Goal: Task Accomplishment & Management: Use online tool/utility

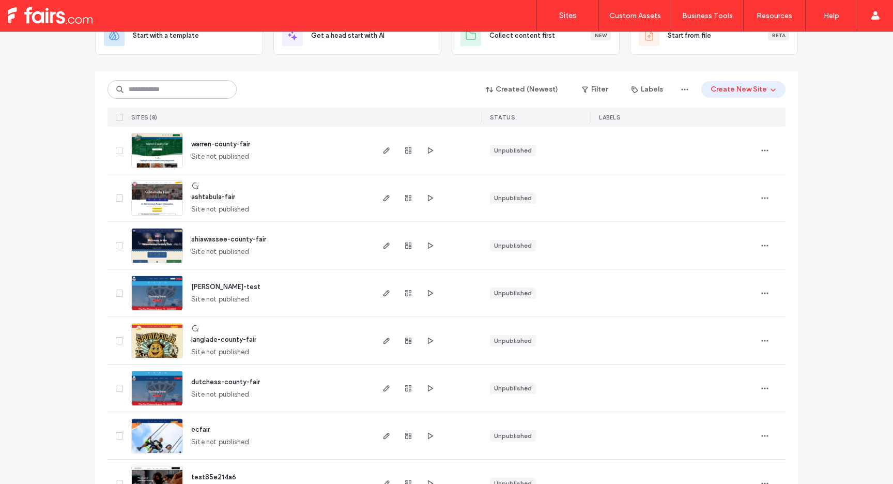
scroll to position [88, 0]
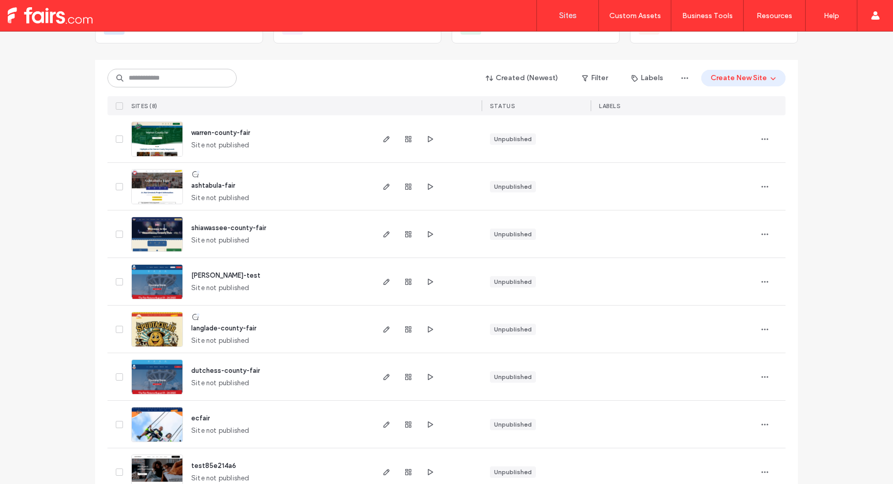
click at [151, 424] on img at bounding box center [157, 442] width 51 height 70
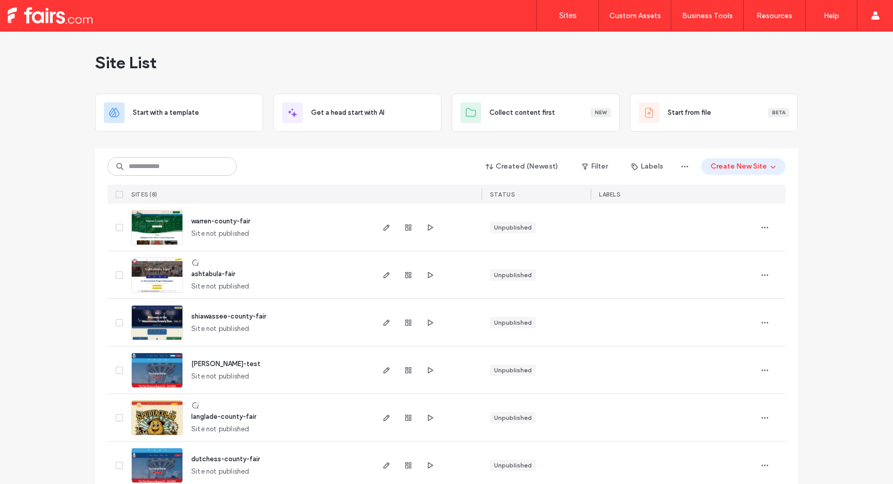
click at [160, 457] on img at bounding box center [157, 483] width 51 height 70
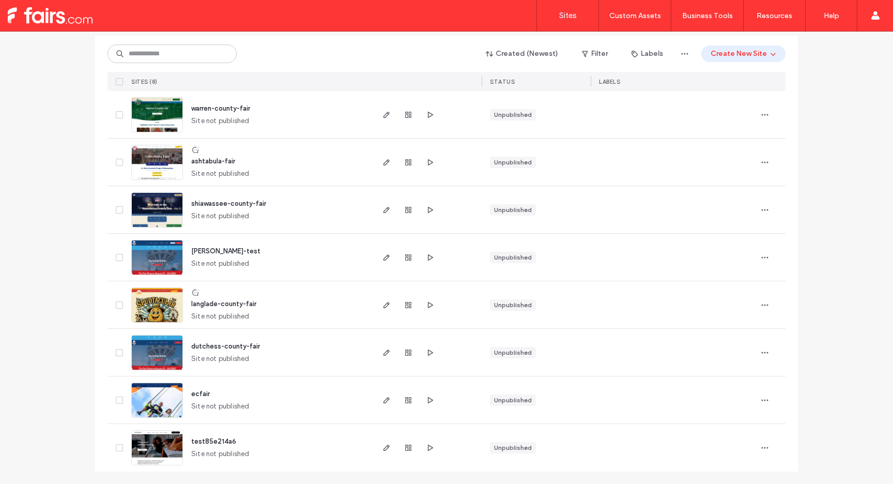
click at [157, 107] on img at bounding box center [157, 133] width 51 height 70
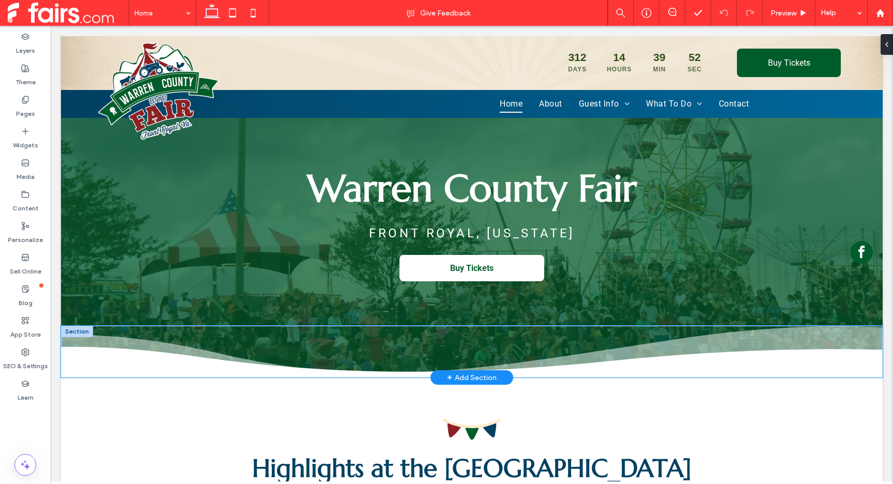
click at [140, 358] on img at bounding box center [472, 352] width 822 height 52
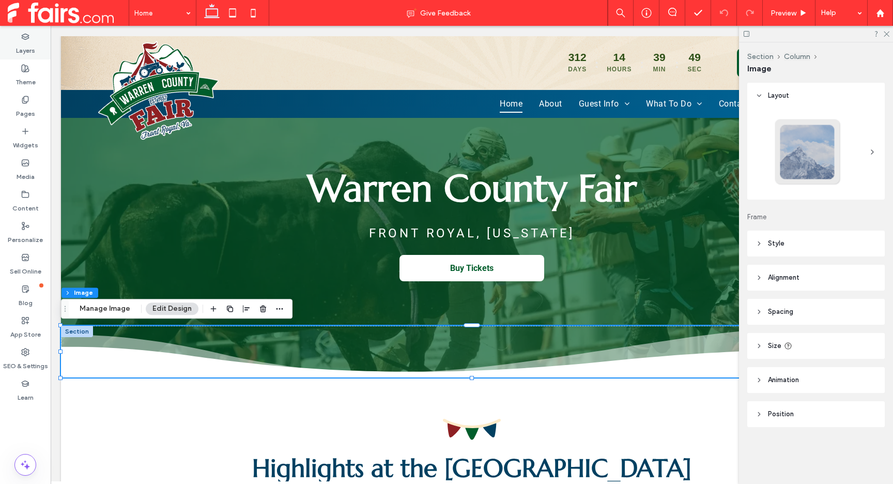
click at [28, 38] on use at bounding box center [25, 37] width 7 height 6
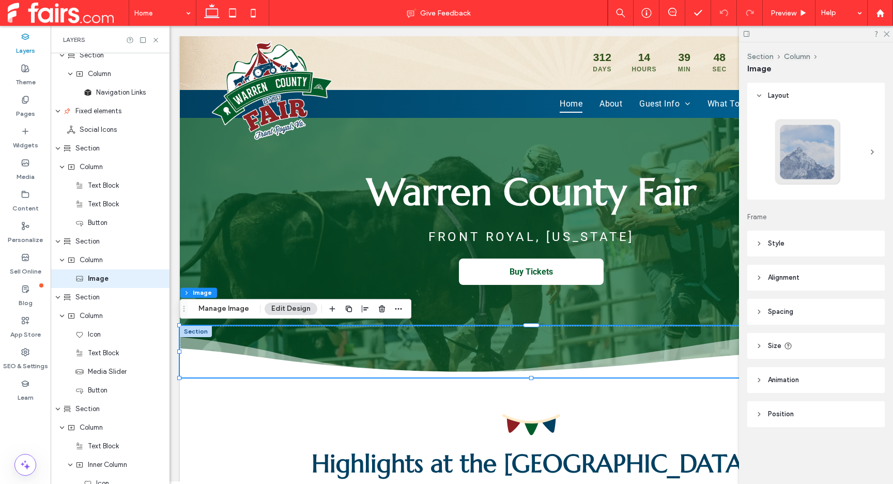
scroll to position [222, 0]
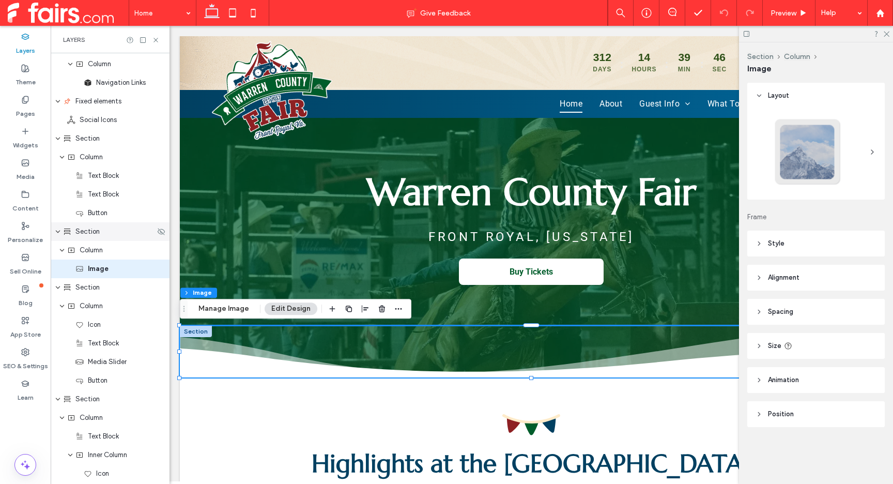
click at [113, 237] on div "Section" at bounding box center [110, 231] width 119 height 19
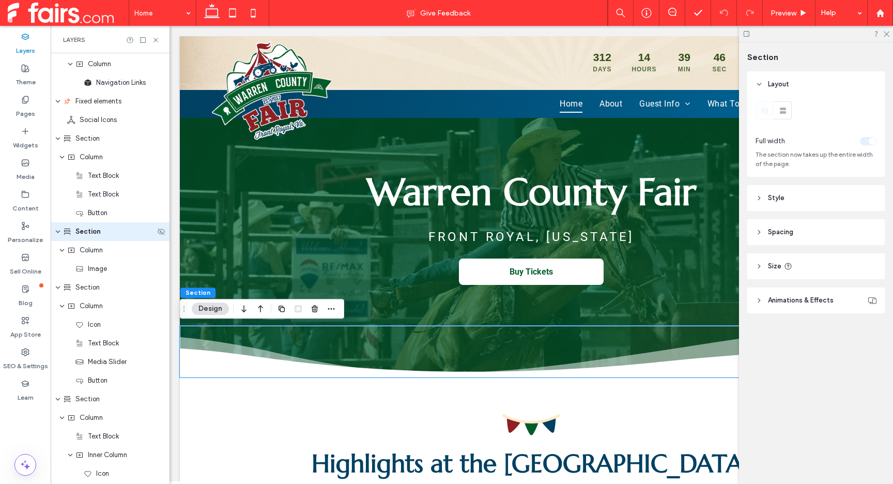
scroll to position [184, 0]
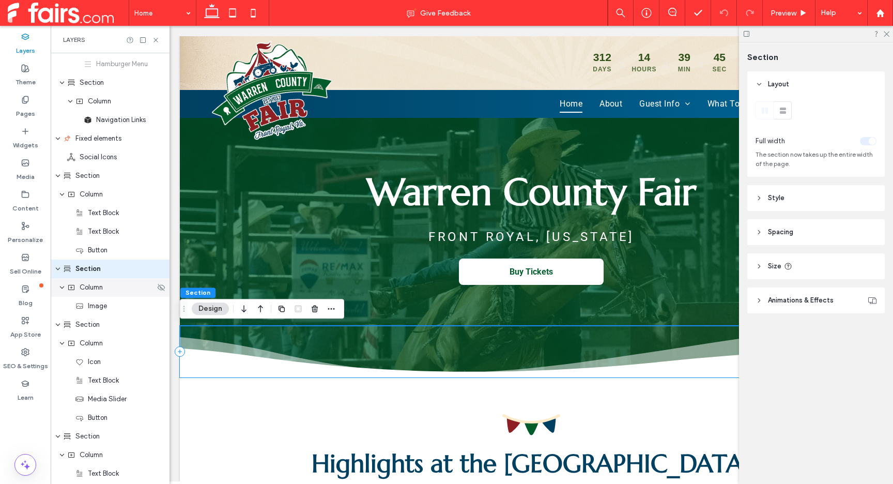
click at [113, 287] on div "Column" at bounding box center [111, 287] width 88 height 10
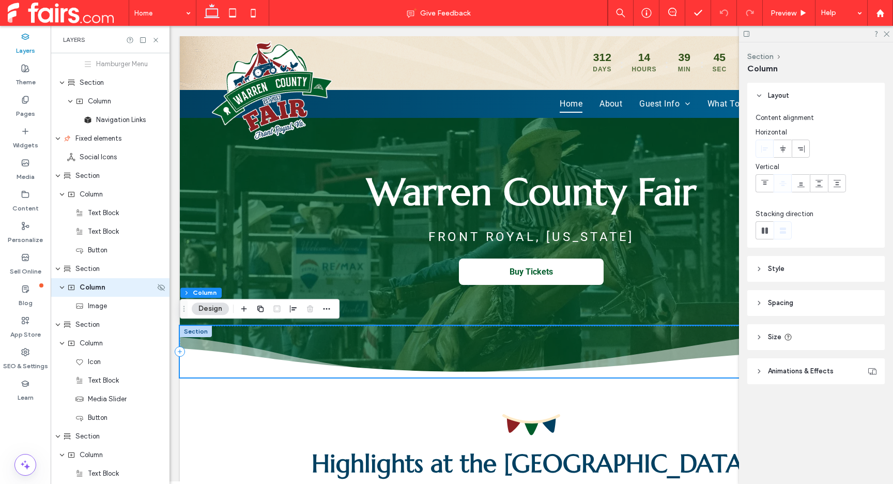
scroll to position [203, 0]
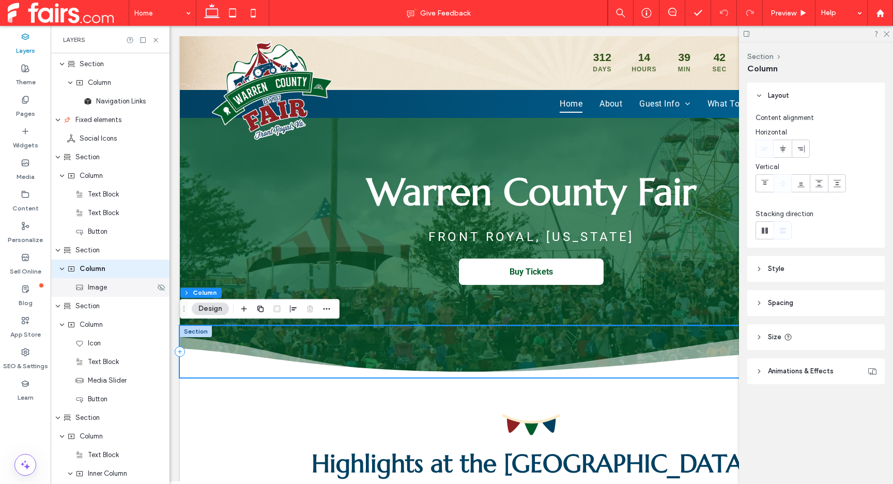
click at [111, 291] on div "Image" at bounding box center [115, 287] width 80 height 10
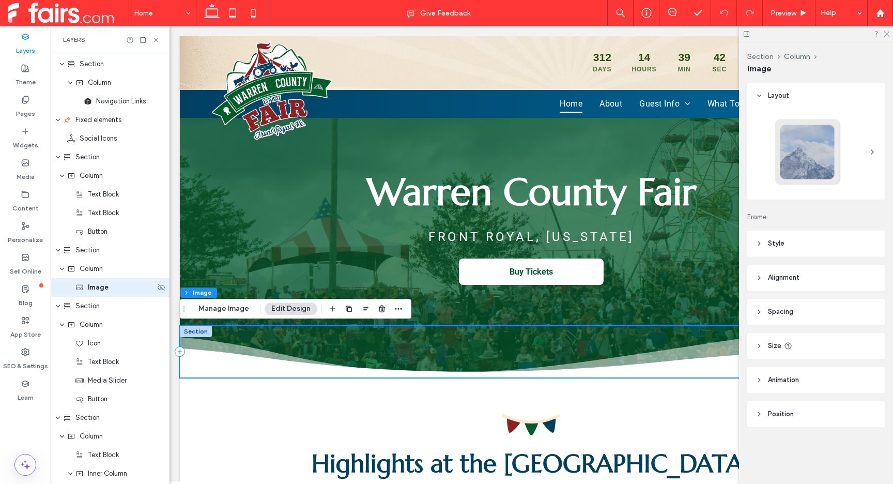
scroll to position [222, 0]
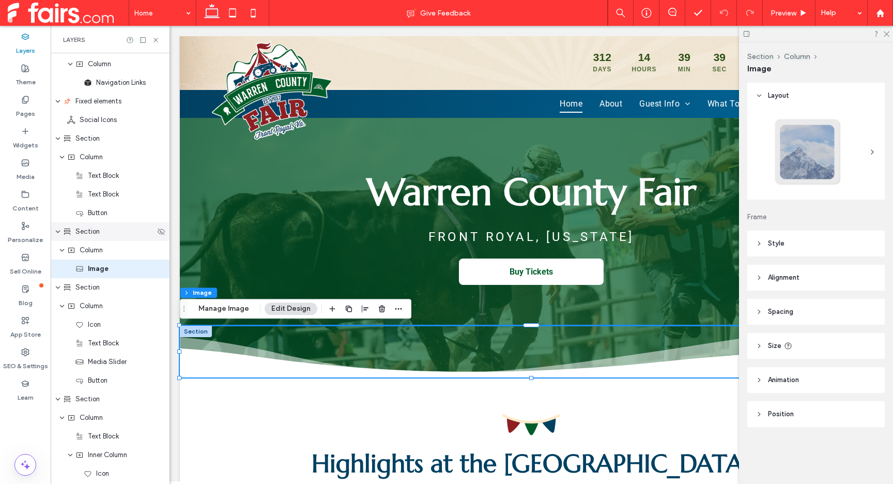
click at [107, 231] on div "Section" at bounding box center [109, 231] width 92 height 10
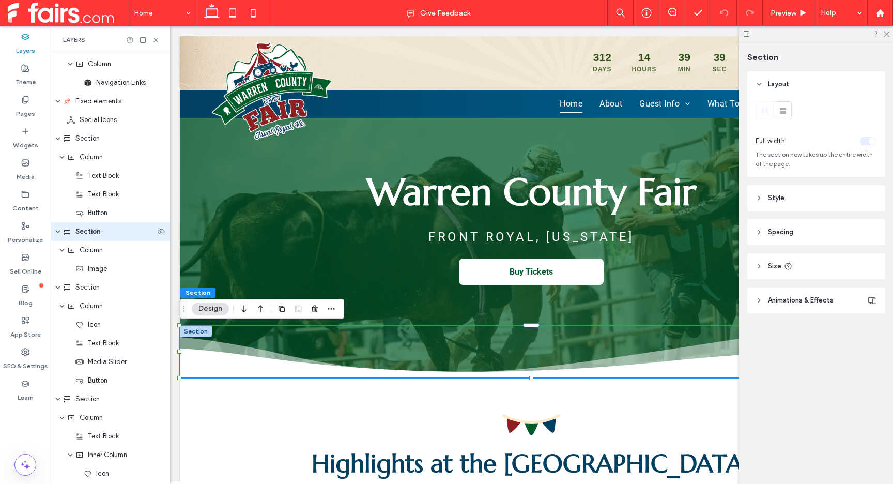
scroll to position [184, 0]
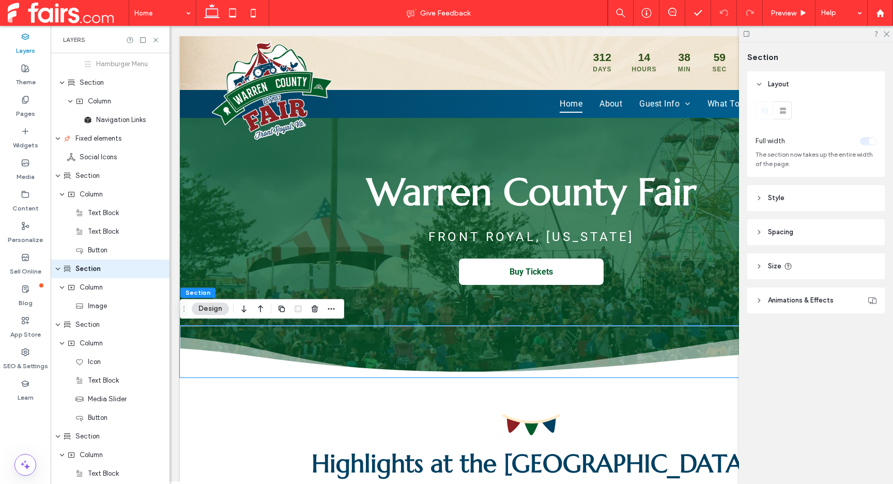
click at [775, 200] on span "Style" at bounding box center [776, 198] width 17 height 10
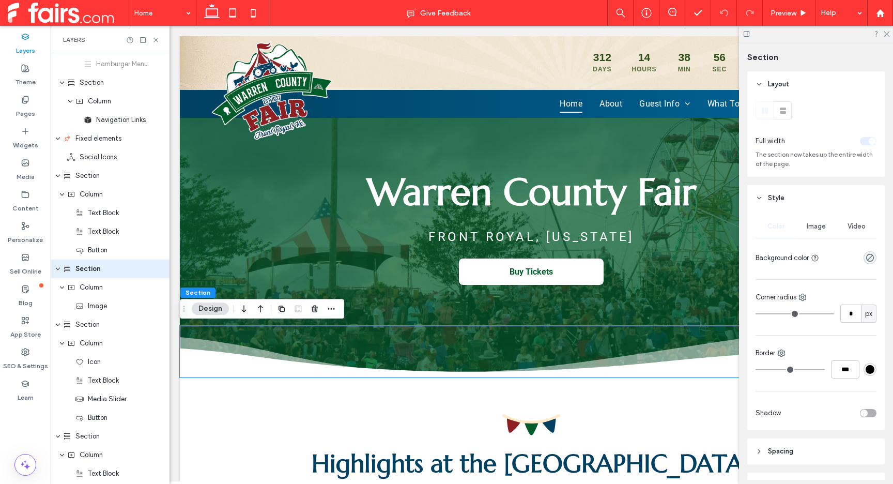
click at [813, 223] on span "Image" at bounding box center [816, 226] width 19 height 8
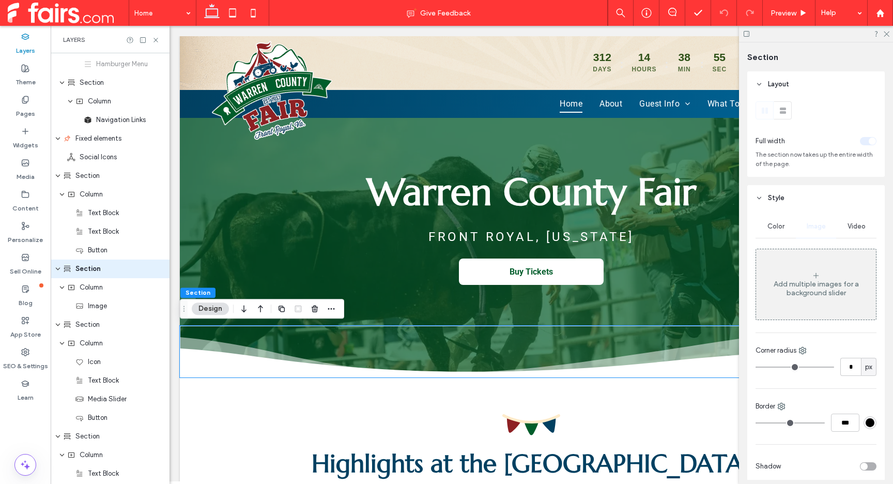
click at [852, 228] on span "Video" at bounding box center [856, 226] width 18 height 8
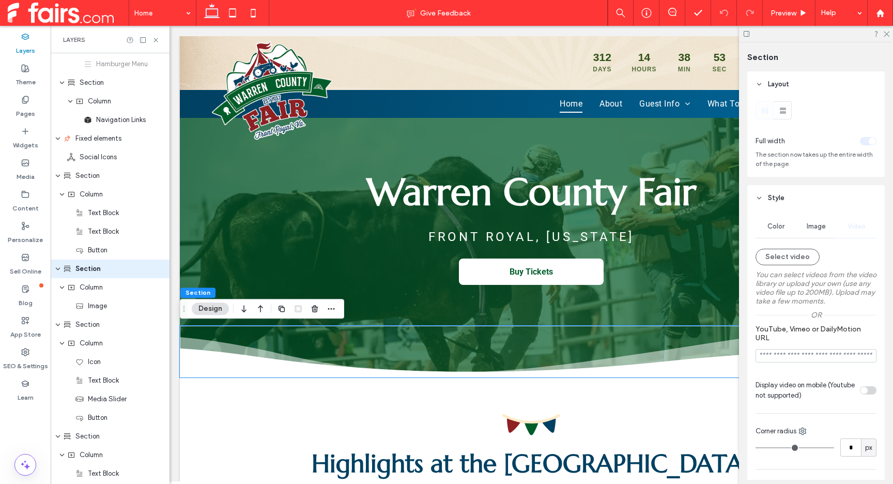
click at [779, 222] on div "Color" at bounding box center [775, 226] width 40 height 23
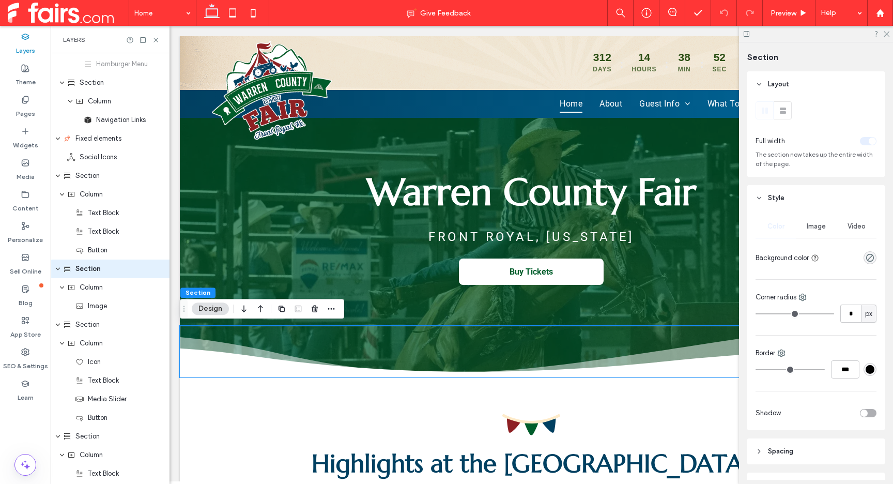
click at [773, 196] on span "Style" at bounding box center [776, 198] width 17 height 10
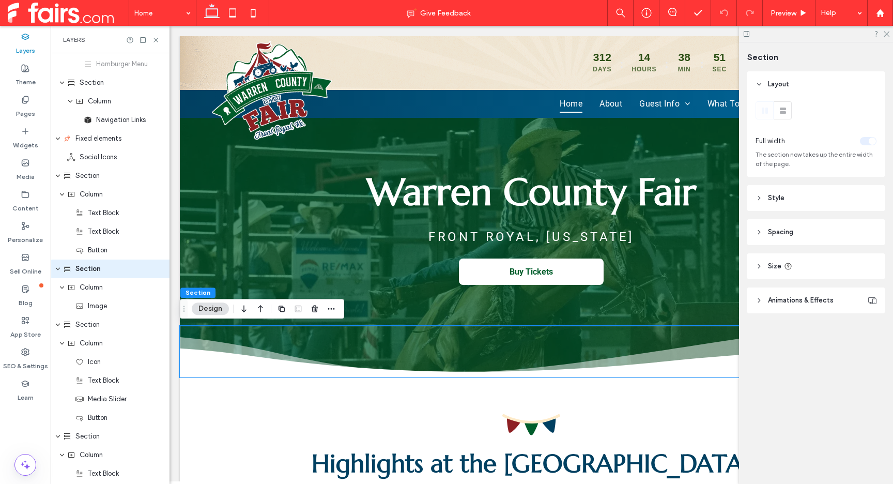
click at [783, 238] on header "Spacing" at bounding box center [815, 232] width 137 height 26
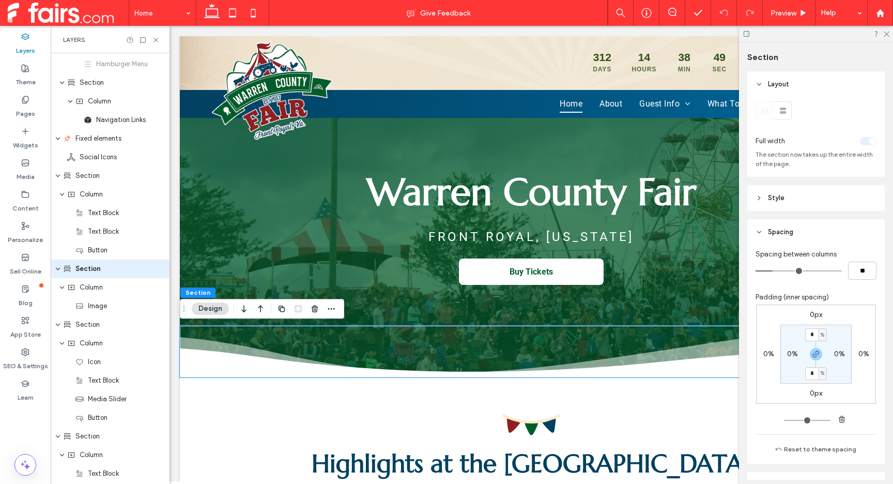
click at [783, 238] on header "Spacing" at bounding box center [815, 232] width 137 height 26
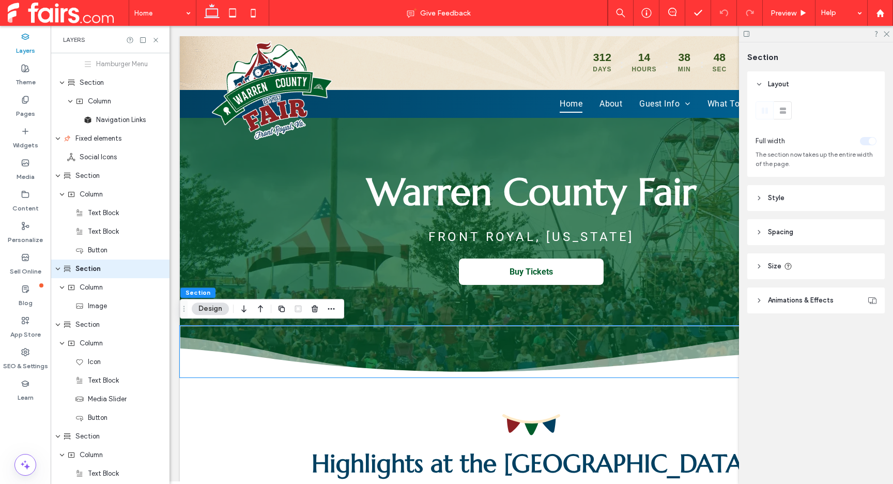
click at [788, 268] on icon at bounding box center [788, 266] width 8 height 8
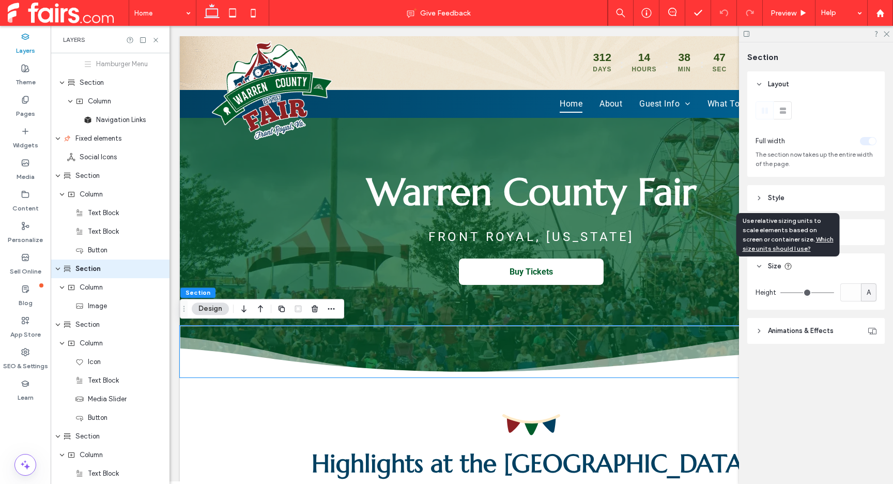
click at [788, 268] on icon at bounding box center [788, 266] width 8 height 8
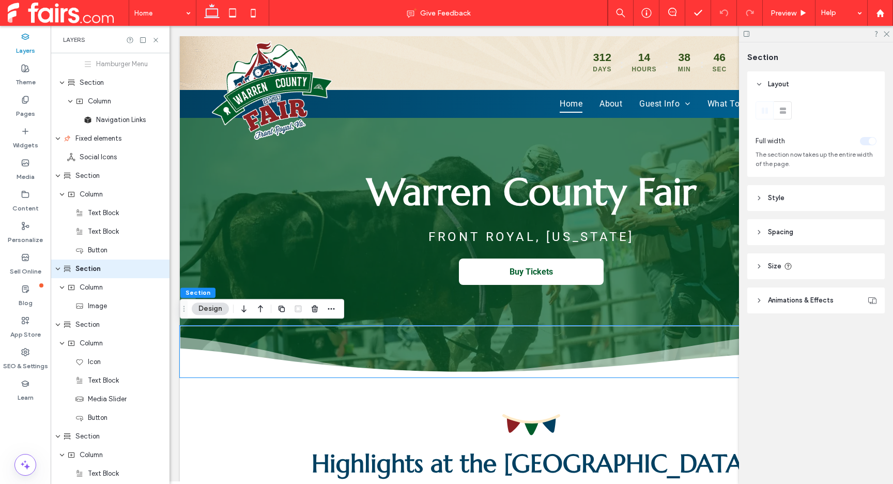
click at [777, 301] on span "Animations & Effects" at bounding box center [801, 300] width 66 height 10
click at [137, 285] on div "Column" at bounding box center [111, 287] width 88 height 10
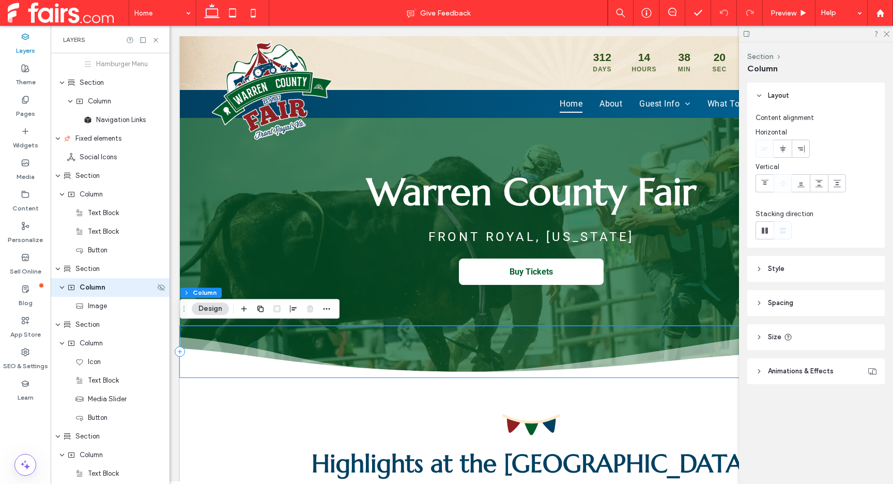
scroll to position [203, 0]
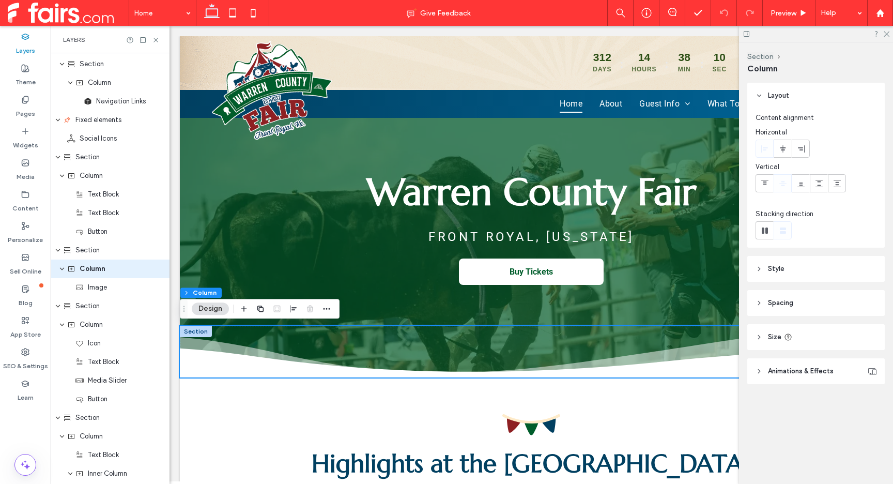
click at [810, 266] on header "Style" at bounding box center [815, 269] width 137 height 26
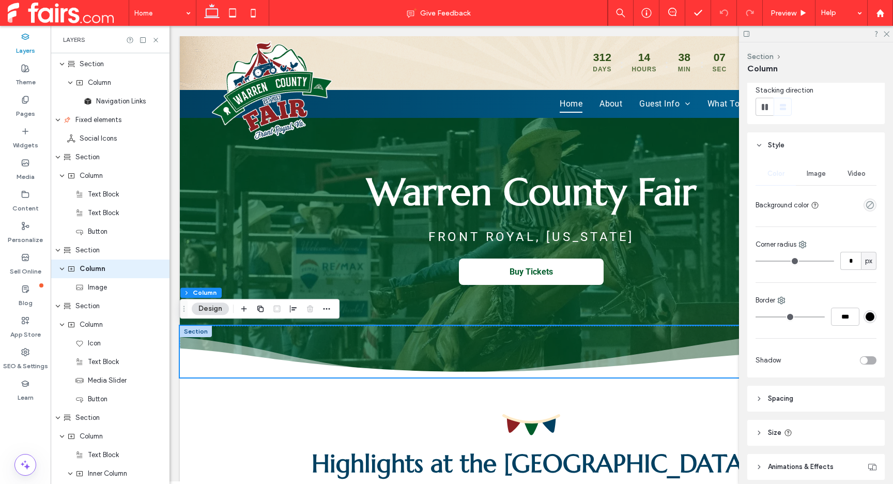
scroll to position [118, 0]
click at [819, 180] on span "Image" at bounding box center [816, 179] width 19 height 8
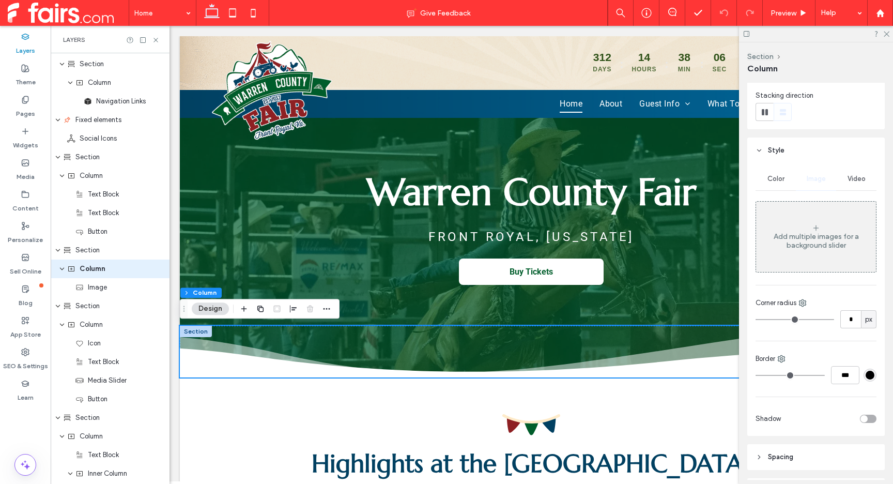
click at [847, 183] on div "Video" at bounding box center [856, 178] width 40 height 23
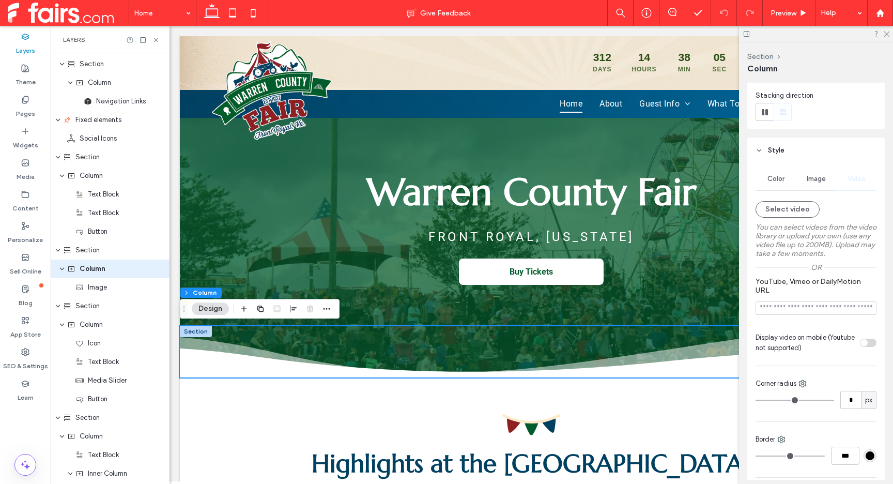
click at [785, 158] on header "Style" at bounding box center [815, 150] width 137 height 26
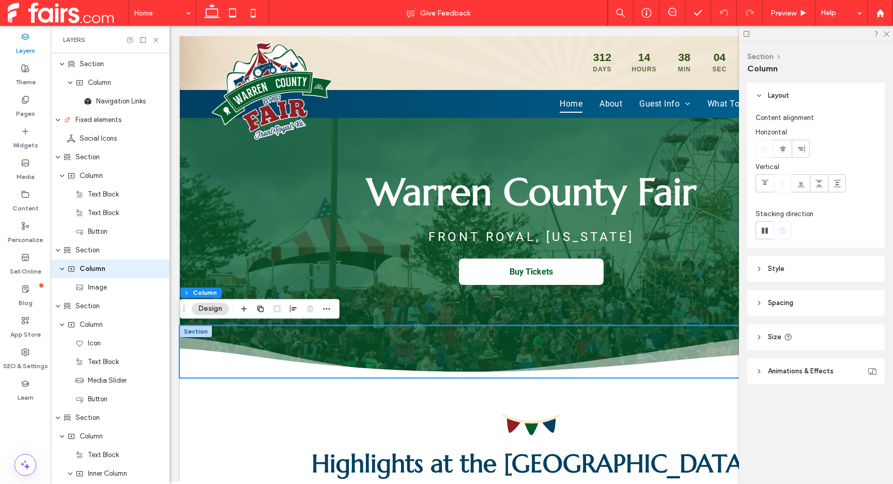
scroll to position [0, 0]
click at [794, 299] on header "Spacing" at bounding box center [815, 303] width 137 height 26
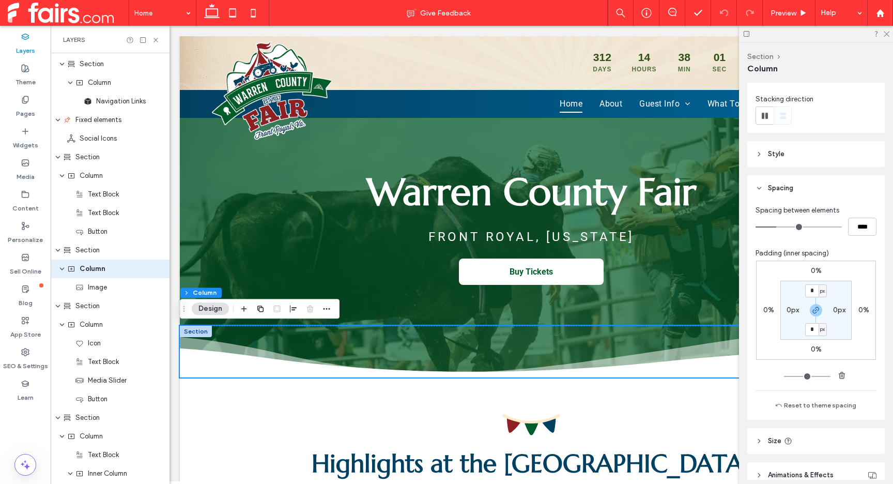
scroll to position [116, 0]
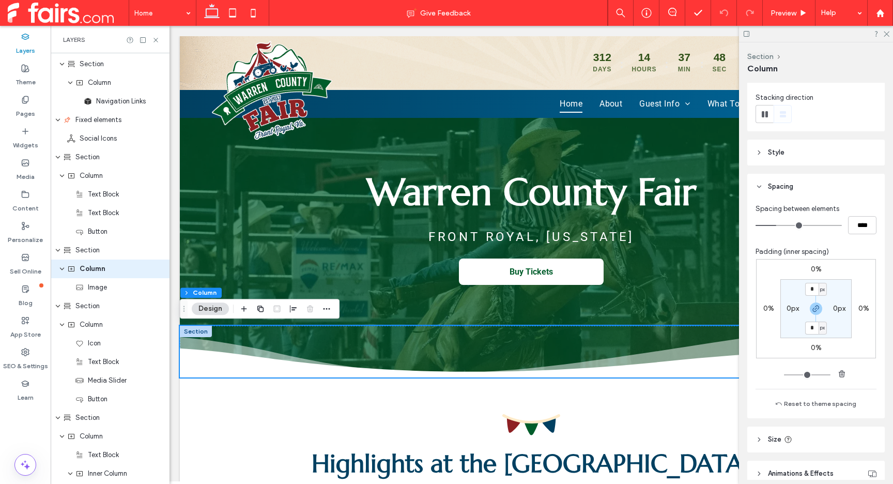
click at [782, 180] on header "Spacing" at bounding box center [815, 187] width 137 height 26
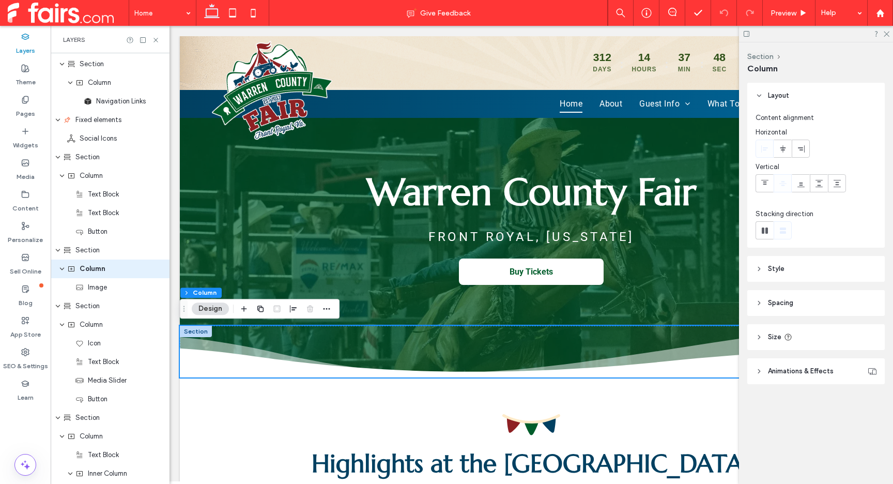
scroll to position [0, 0]
click at [800, 329] on header "Size" at bounding box center [815, 337] width 137 height 26
click at [768, 399] on span "Animations & Effects" at bounding box center [801, 401] width 66 height 10
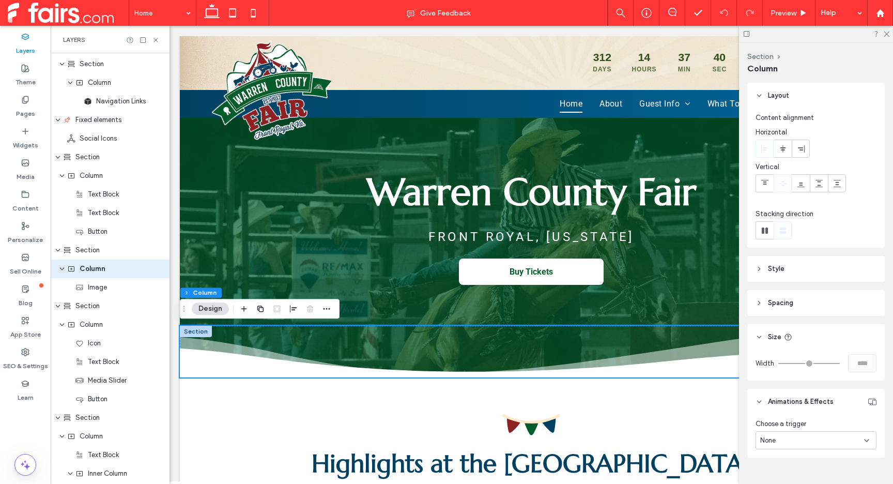
click at [768, 399] on span "Animations & Effects" at bounding box center [801, 401] width 66 height 10
click at [768, 330] on header "Size" at bounding box center [815, 337] width 137 height 26
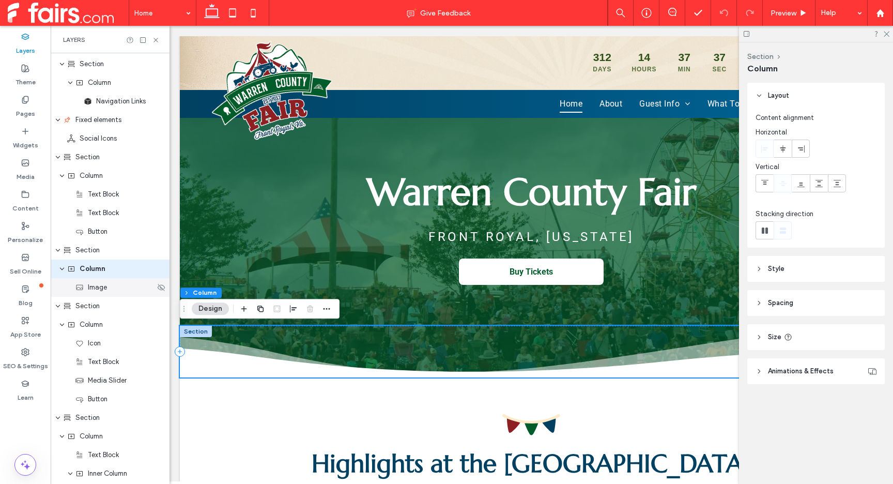
click at [108, 290] on div "Image" at bounding box center [115, 287] width 80 height 10
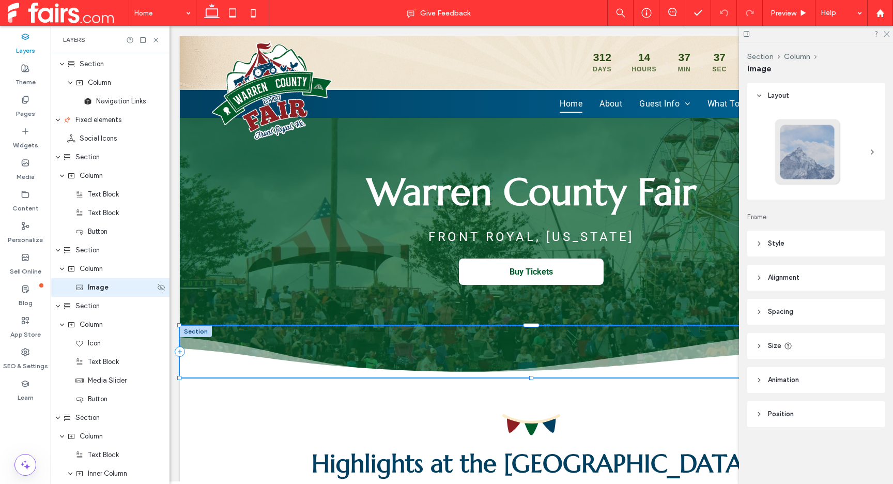
scroll to position [222, 0]
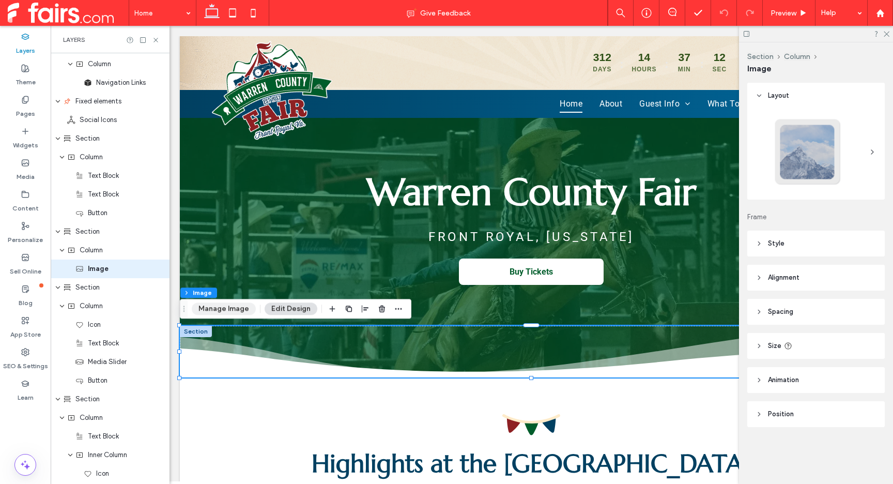
click at [223, 310] on button "Manage Image" at bounding box center [224, 308] width 64 height 12
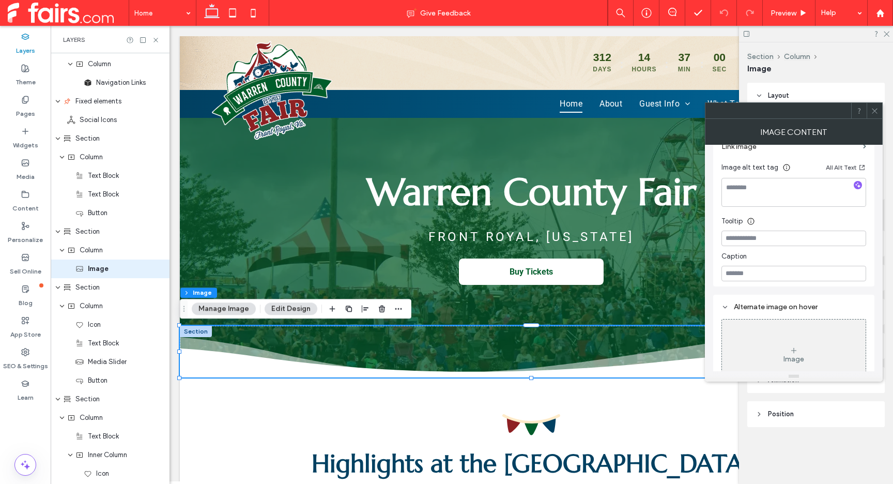
scroll to position [173, 0]
click at [877, 107] on icon at bounding box center [875, 111] width 8 height 8
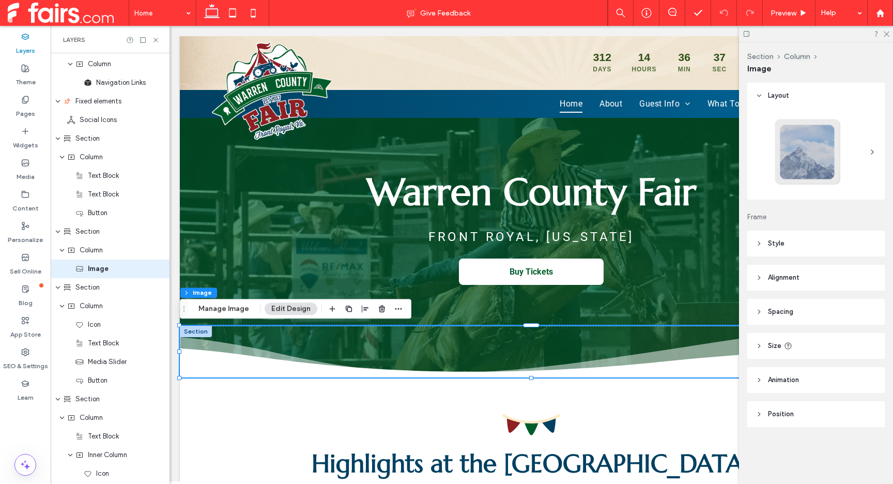
click at [789, 95] on span "Layout" at bounding box center [778, 95] width 21 height 10
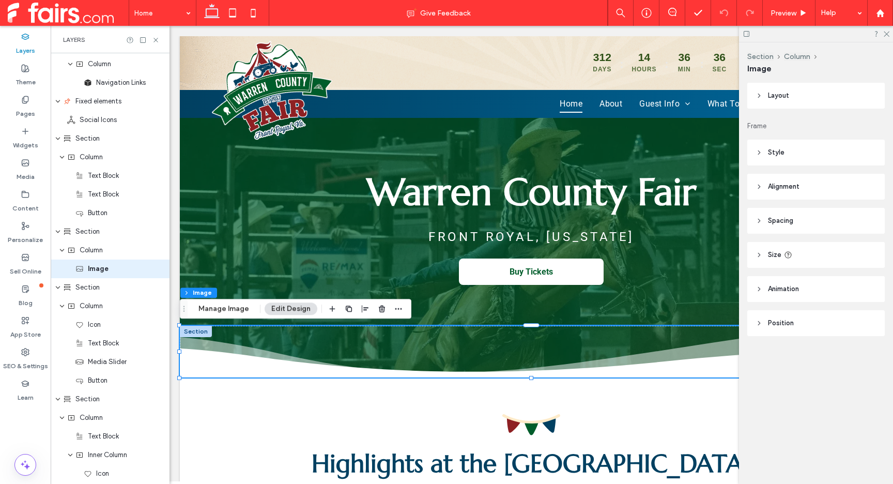
click at [786, 146] on header "Style" at bounding box center [815, 153] width 137 height 26
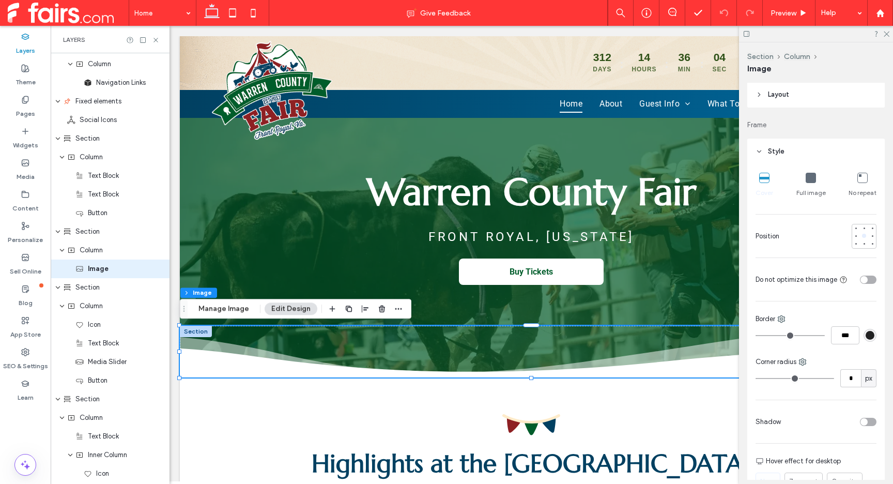
scroll to position [0, 0]
click at [779, 160] on header "Style" at bounding box center [815, 153] width 137 height 26
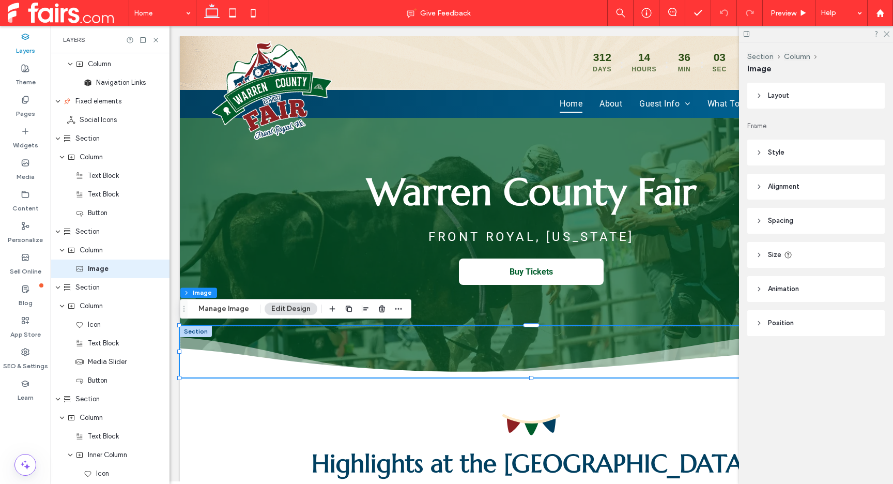
click at [783, 186] on span "Alignment" at bounding box center [784, 186] width 32 height 10
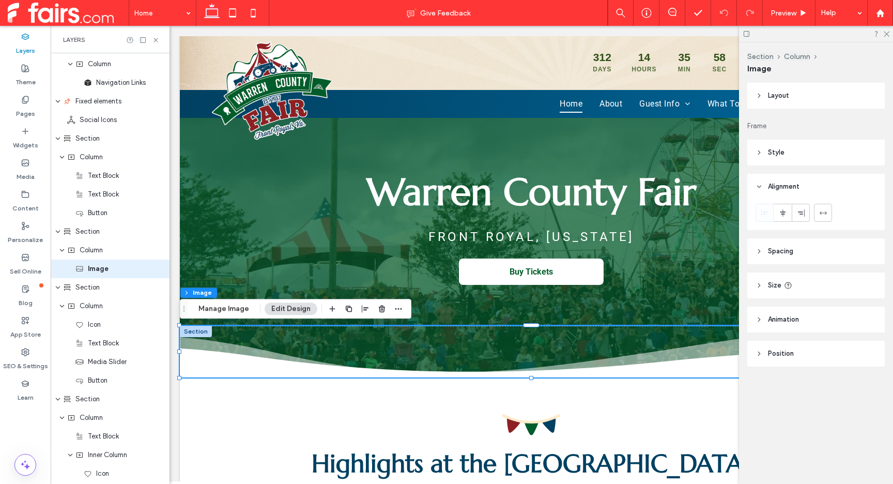
click at [783, 182] on span "Alignment" at bounding box center [784, 186] width 32 height 10
click at [789, 218] on span "Spacing" at bounding box center [780, 220] width 25 height 10
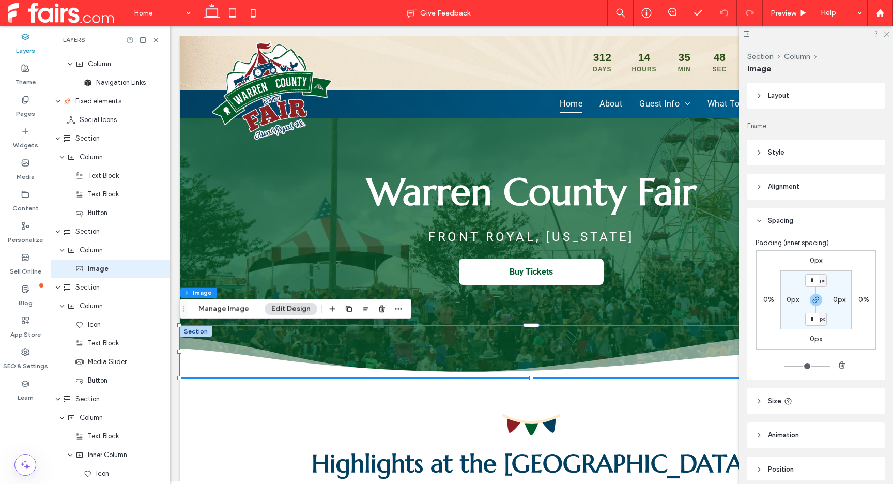
click at [784, 220] on span "Spacing" at bounding box center [780, 220] width 25 height 10
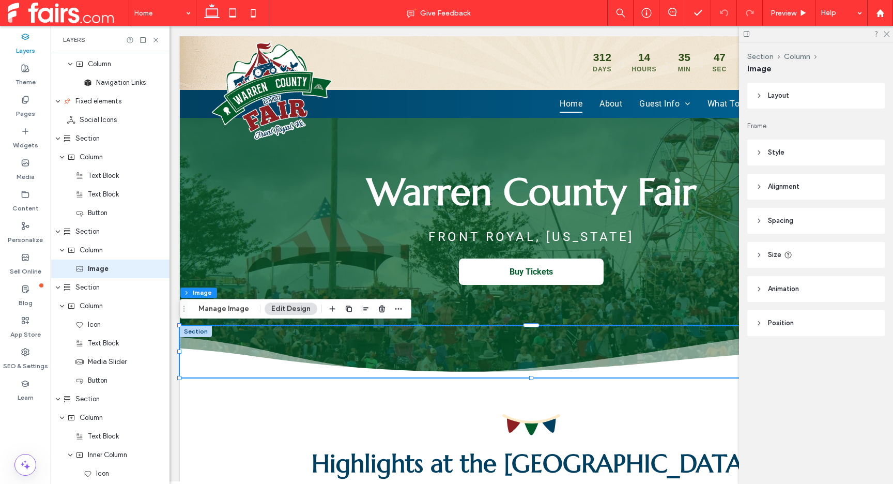
click at [787, 246] on header "Size" at bounding box center [815, 255] width 137 height 26
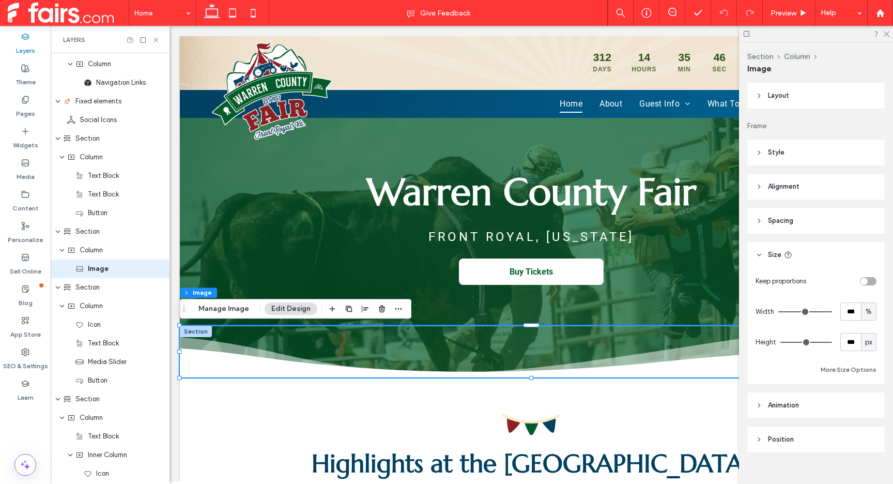
click at [787, 246] on header "Size" at bounding box center [815, 255] width 137 height 26
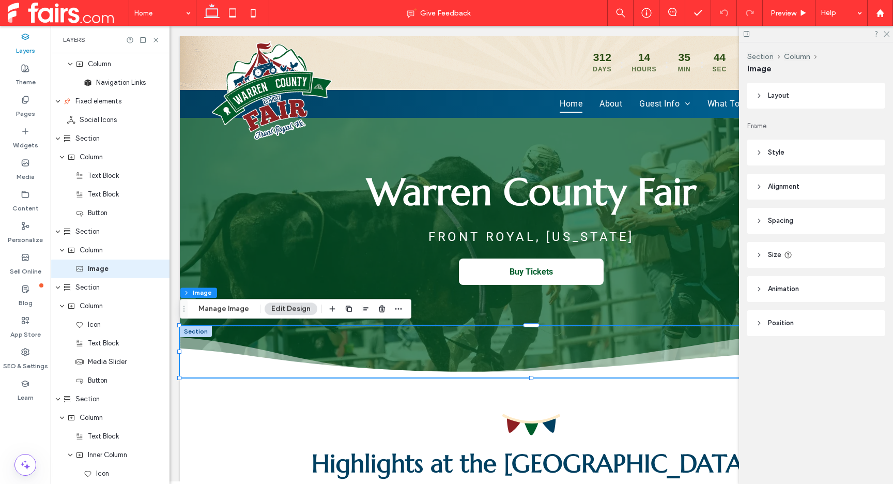
click at [785, 260] on header "Size" at bounding box center [815, 255] width 137 height 26
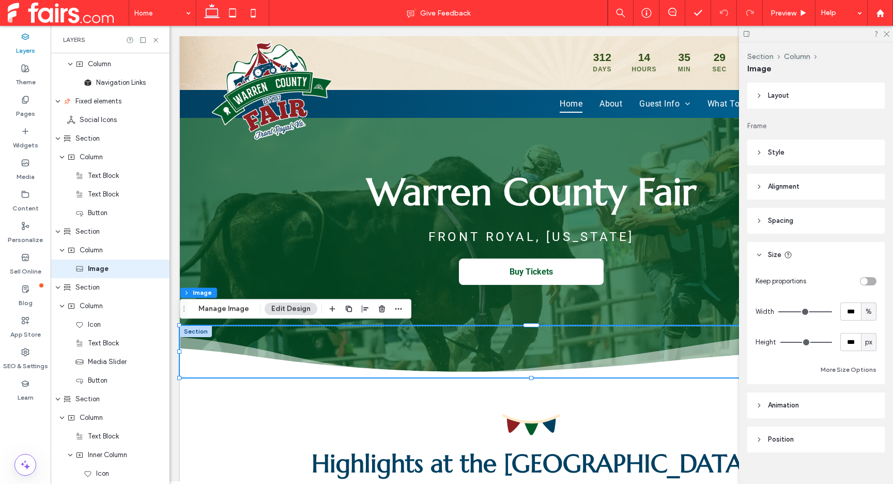
click at [827, 259] on header "Size" at bounding box center [815, 255] width 137 height 26
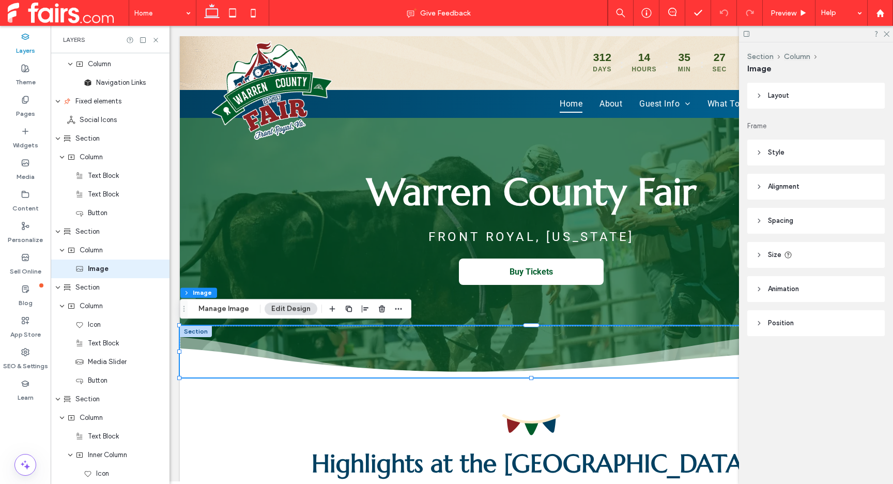
click at [800, 291] on header "Animation" at bounding box center [815, 289] width 137 height 26
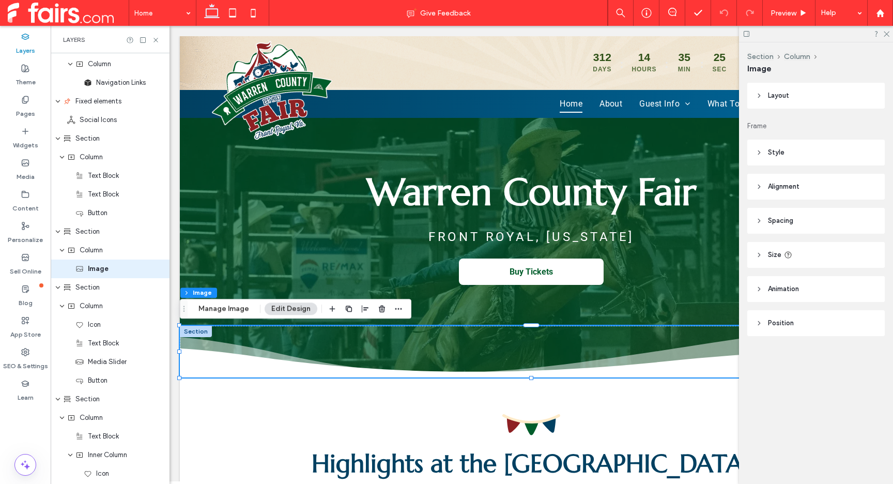
click at [791, 326] on span "Position" at bounding box center [781, 323] width 26 height 10
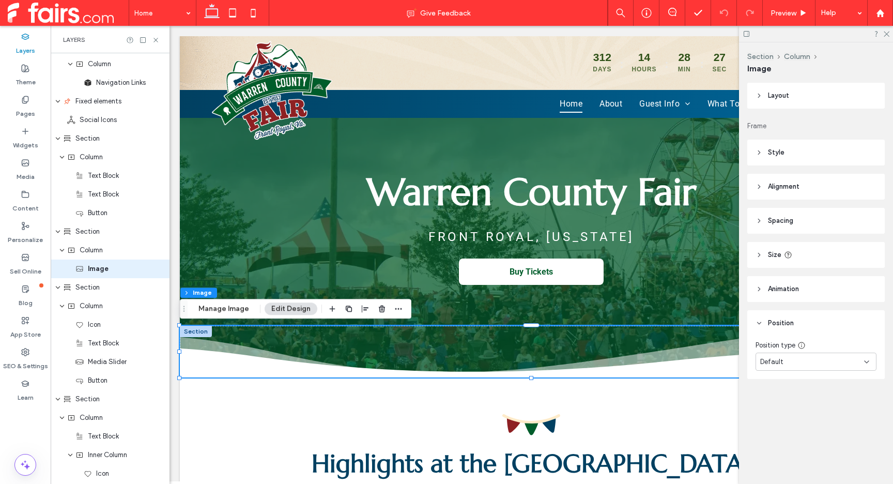
click at [797, 252] on header "Size" at bounding box center [815, 255] width 137 height 26
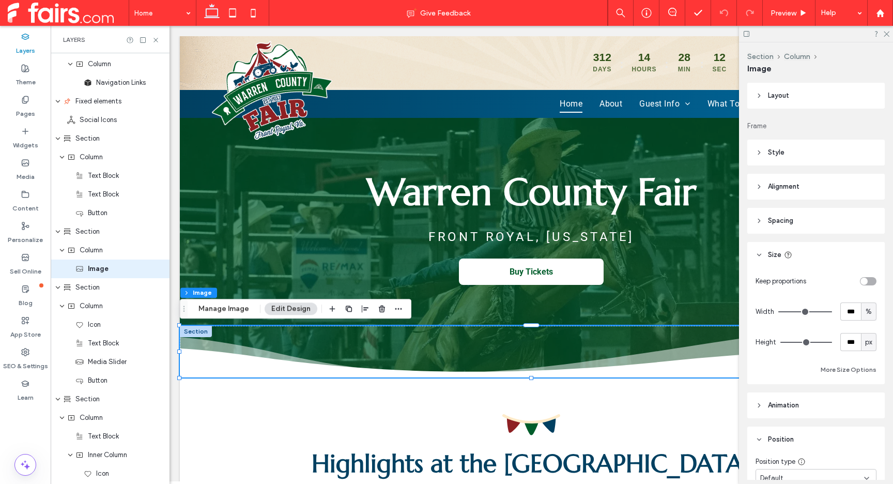
click at [160, 39] on div "Layers" at bounding box center [110, 39] width 119 height 27
click at [158, 39] on icon at bounding box center [156, 40] width 8 height 8
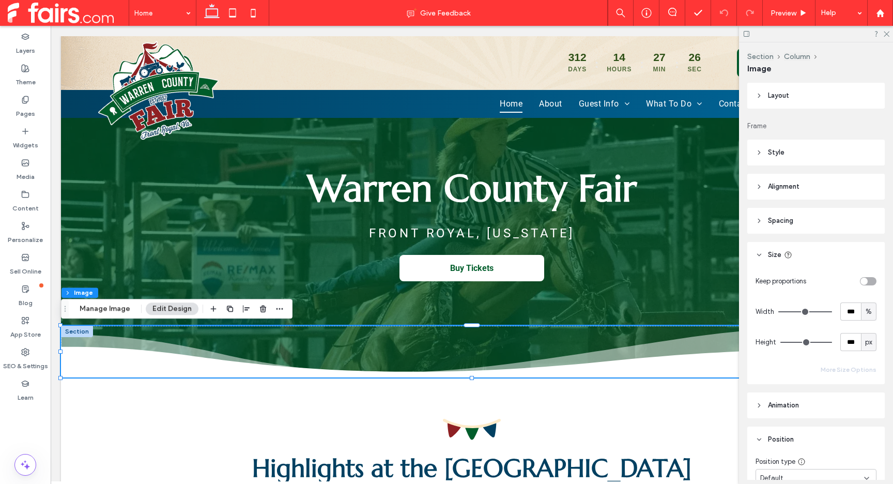
click at [867, 375] on button "More Size Options" at bounding box center [849, 369] width 56 height 12
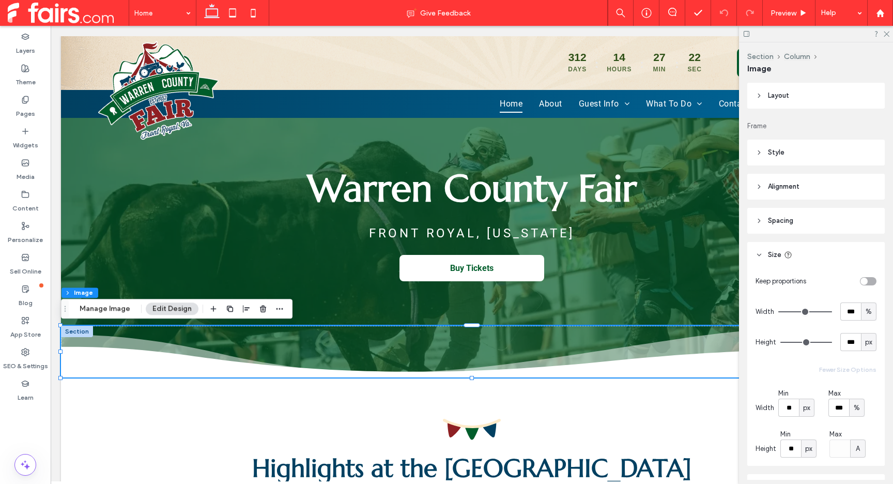
click at [859, 371] on button "Fewer Size Options" at bounding box center [847, 369] width 57 height 12
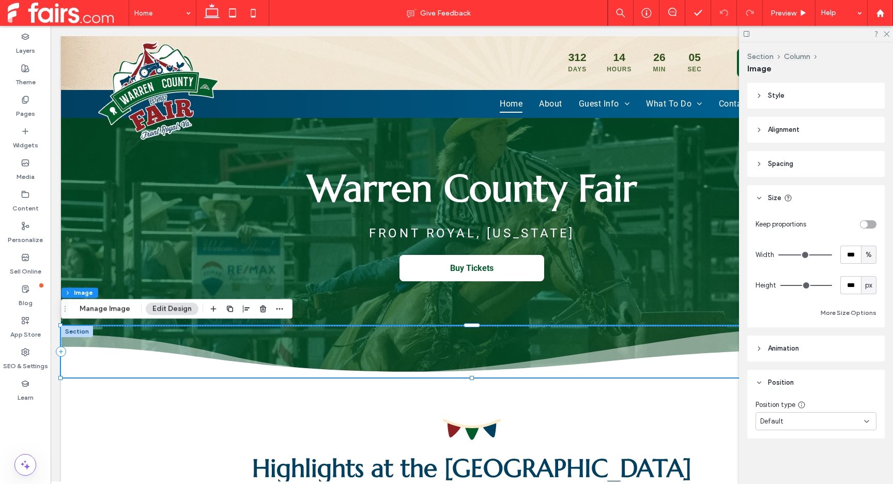
click at [816, 105] on header "Style" at bounding box center [815, 96] width 137 height 26
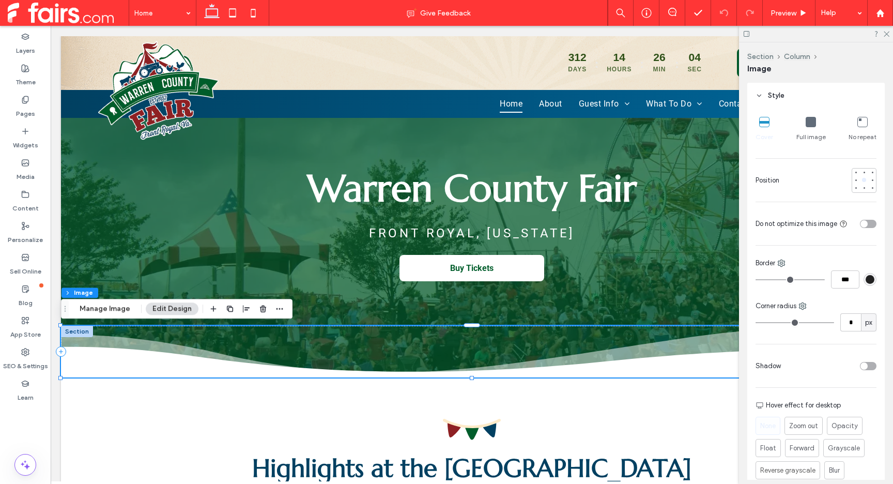
scroll to position [0, 0]
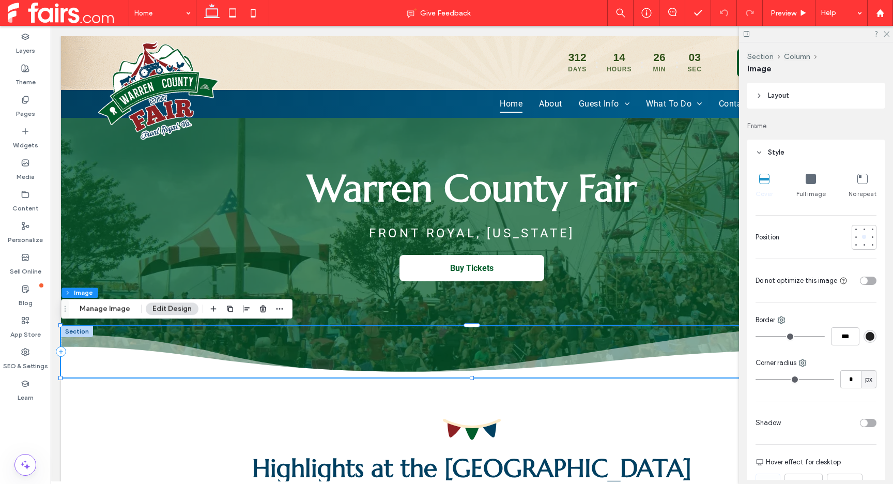
click at [812, 87] on header "Layout" at bounding box center [815, 96] width 137 height 26
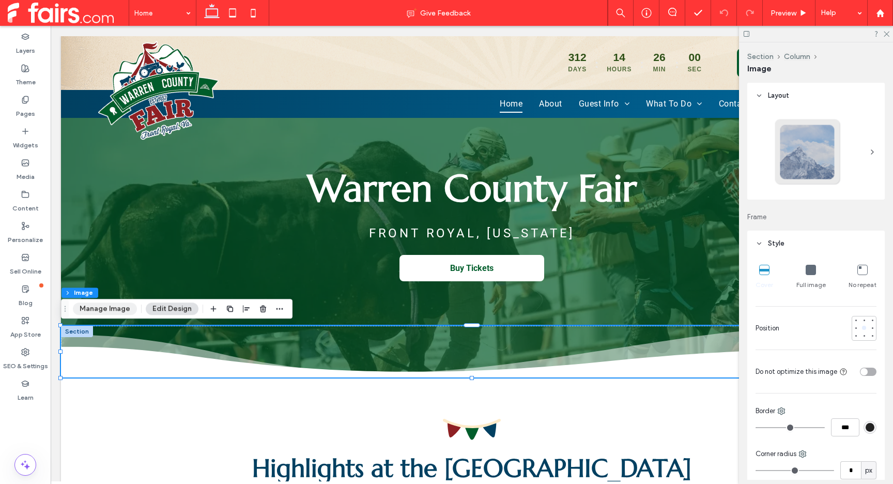
click at [120, 307] on button "Manage Image" at bounding box center [105, 308] width 64 height 12
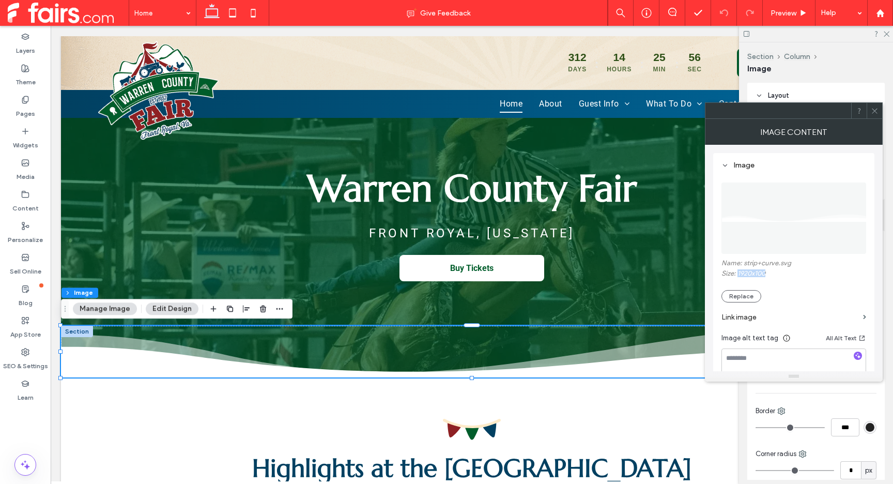
drag, startPoint x: 738, startPoint y: 273, endPoint x: 769, endPoint y: 276, distance: 31.7
click at [769, 276] on label "Size: 1920x100" at bounding box center [793, 274] width 145 height 10
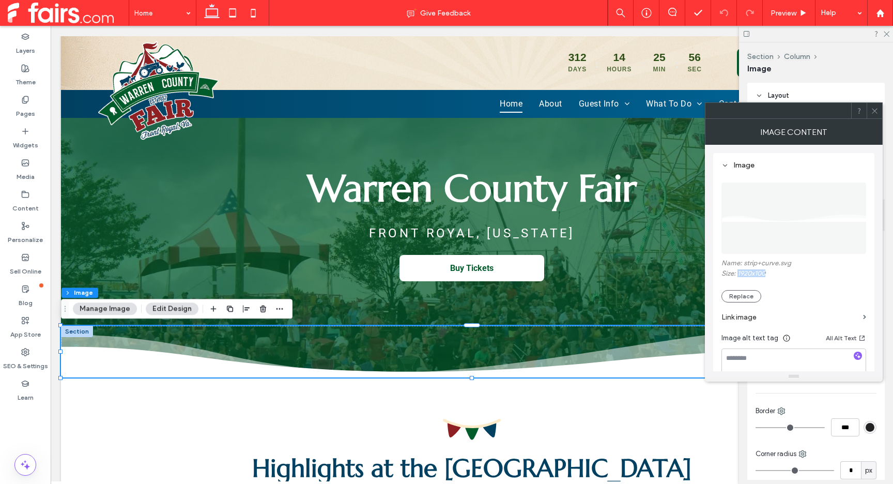
copy label "1920x100"
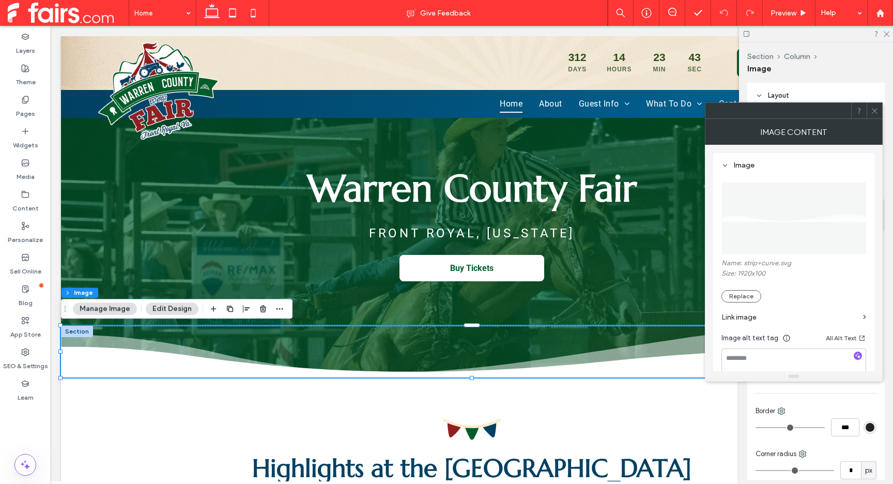
click at [255, 8] on icon at bounding box center [253, 13] width 21 height 21
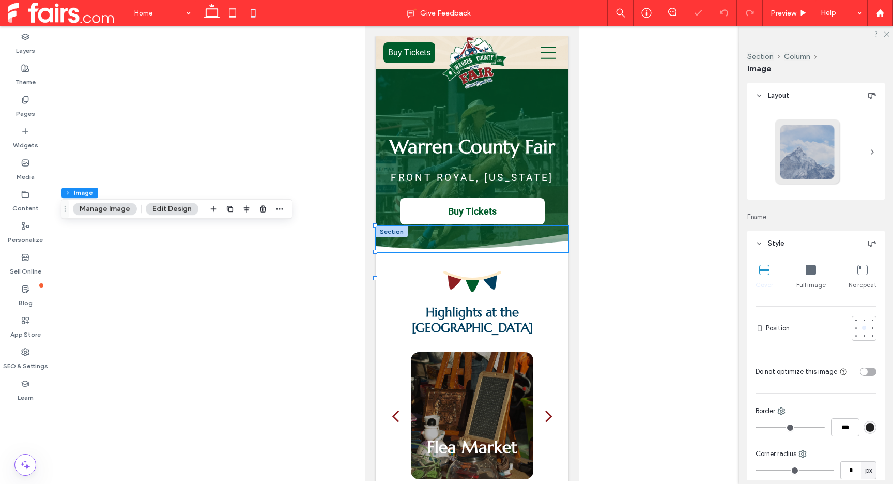
type input "**"
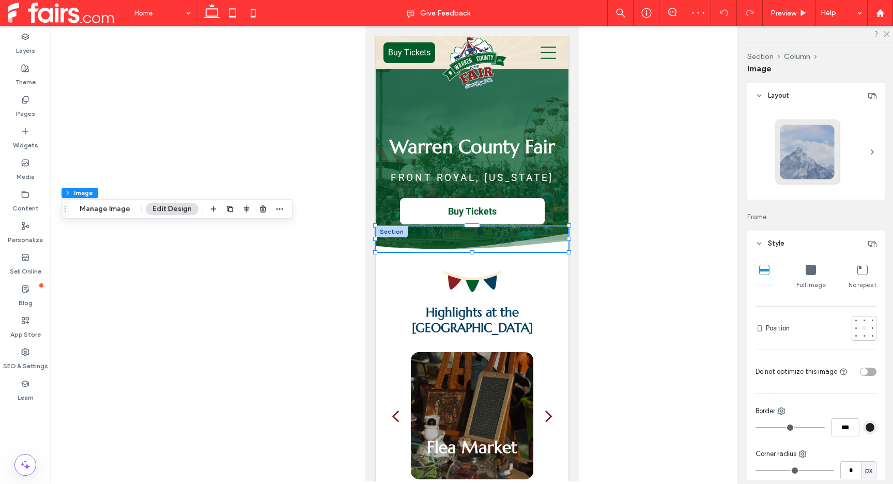
click at [643, 235] on div at bounding box center [472, 253] width 842 height 455
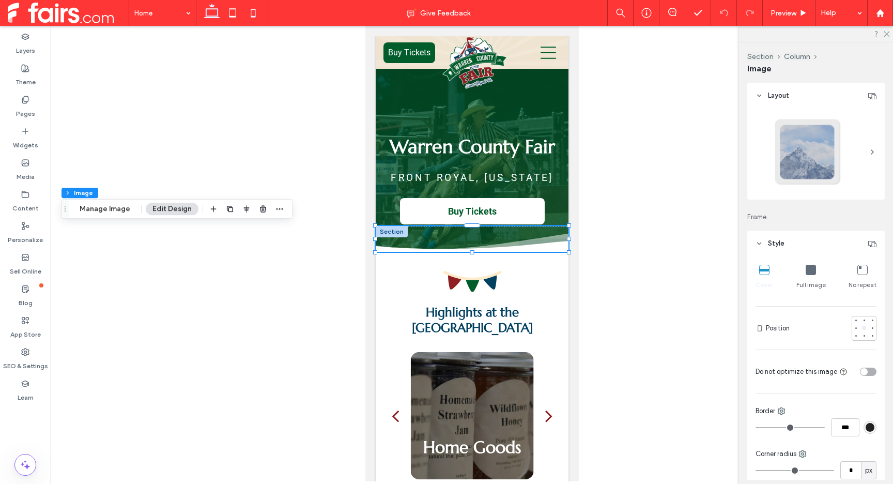
click at [205, 13] on use at bounding box center [212, 11] width 16 height 14
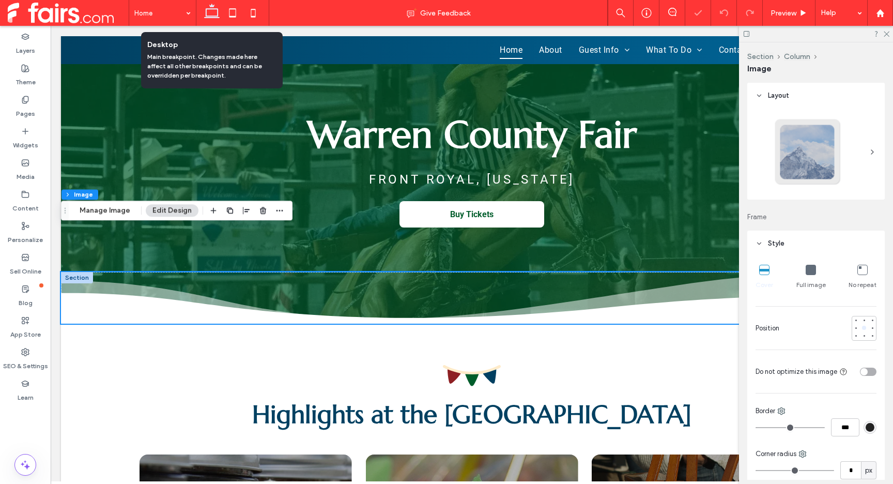
type input "***"
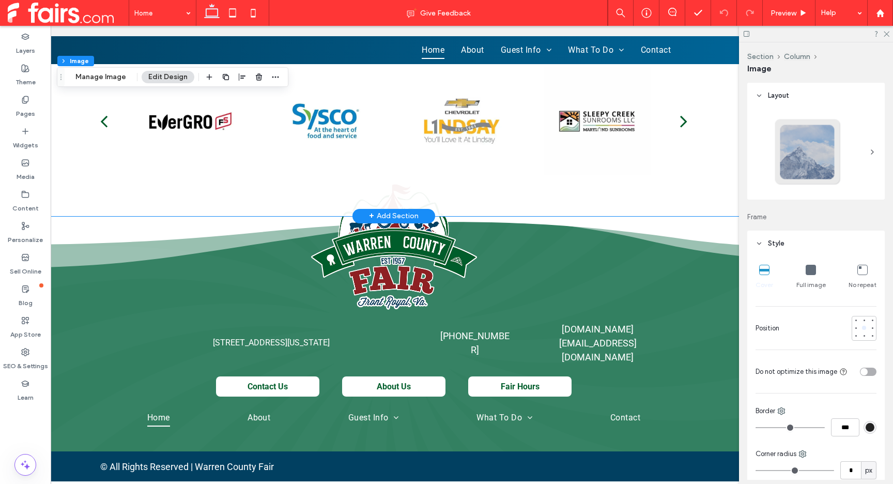
scroll to position [2080, 0]
